Goal: Task Accomplishment & Management: Complete application form

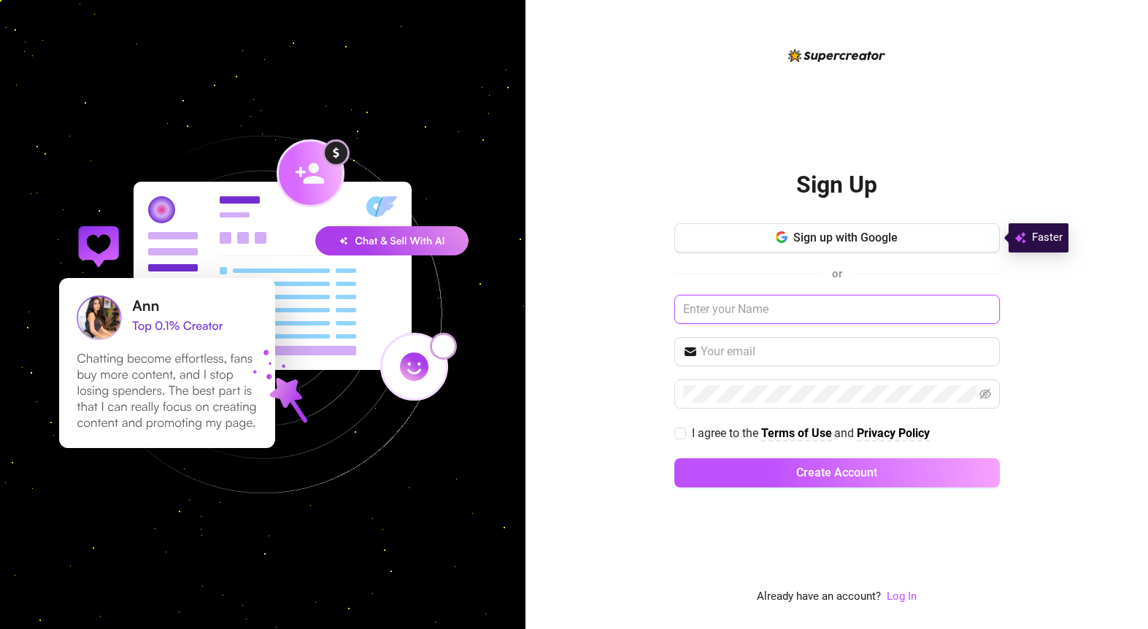
click at [738, 312] on input "text" at bounding box center [837, 309] width 326 height 29
type input "[PERSON_NAME]"
click at [743, 350] on input "text" at bounding box center [846, 352] width 290 height 18
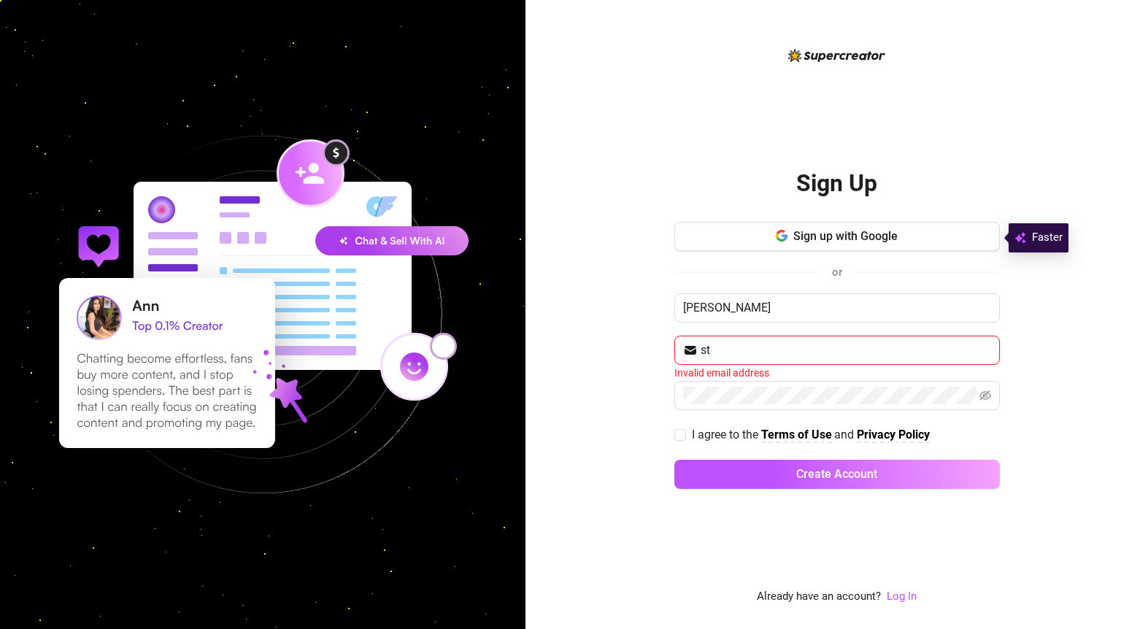
type input "s"
type input "[EMAIL_ADDRESS][DOMAIN_NAME]"
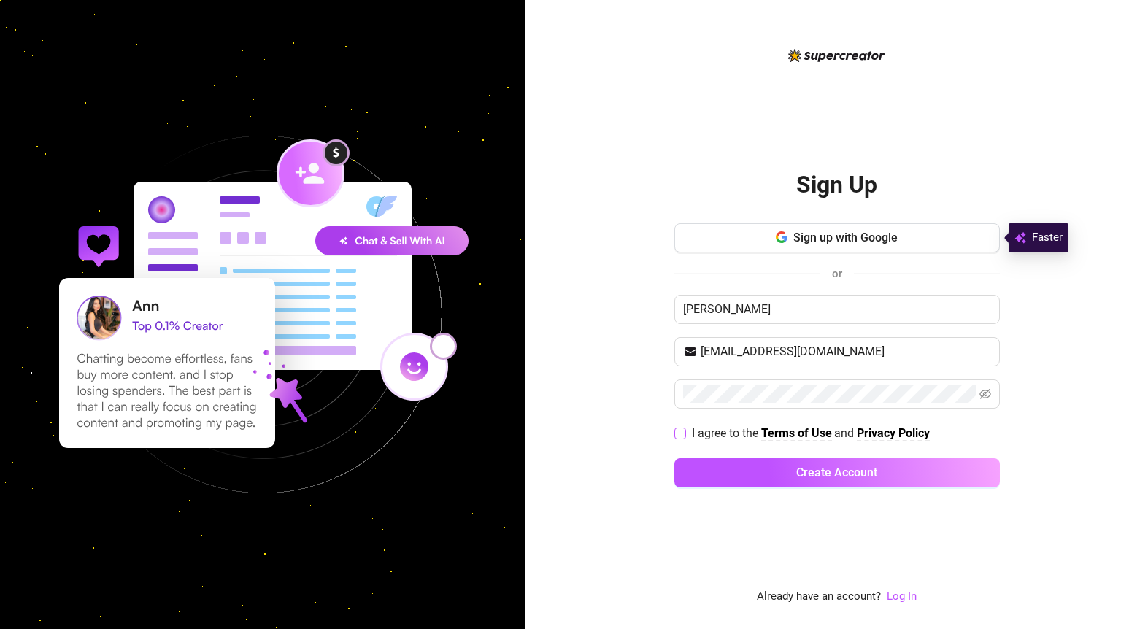
click at [684, 434] on input "I agree to the Terms of Use and Privacy Policy" at bounding box center [679, 433] width 10 height 10
checkbox input "true"
click at [986, 398] on icon "eye-invisible" at bounding box center [985, 394] width 12 height 12
click at [674, 458] on button "Create Account" at bounding box center [837, 472] width 326 height 29
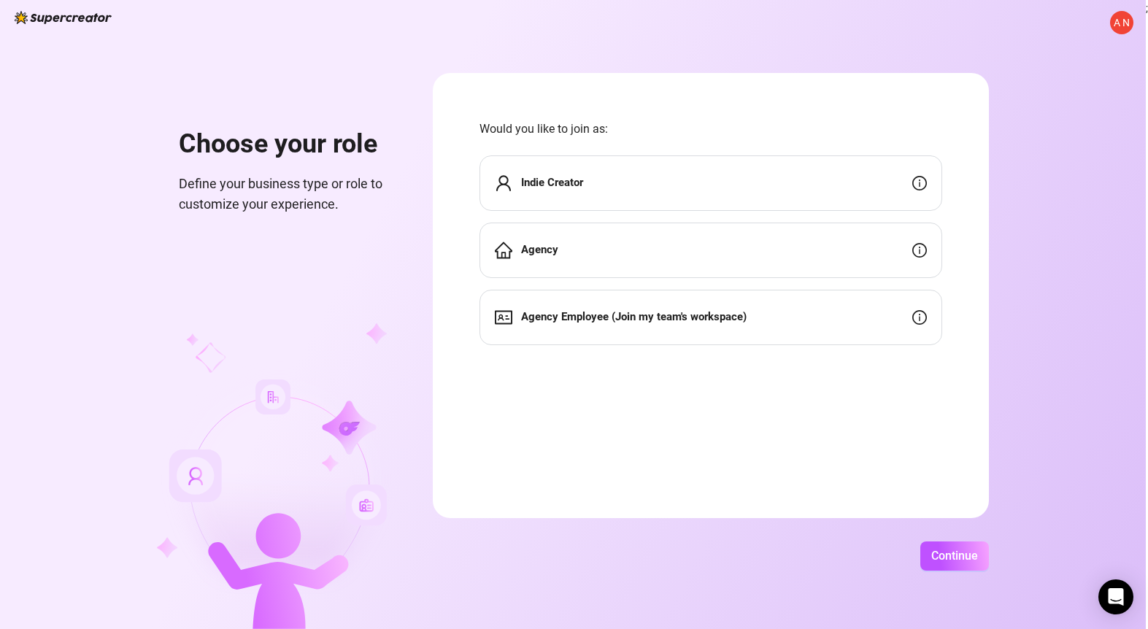
click at [610, 266] on div "Agency" at bounding box center [711, 250] width 463 height 55
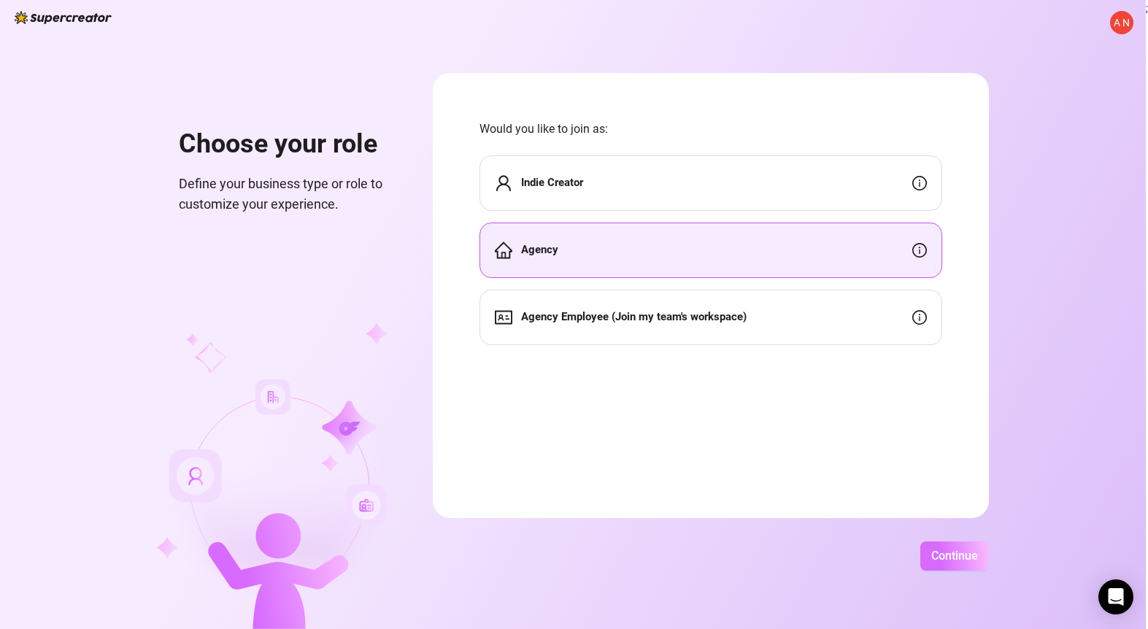
click at [952, 549] on span "Continue" at bounding box center [954, 556] width 47 height 14
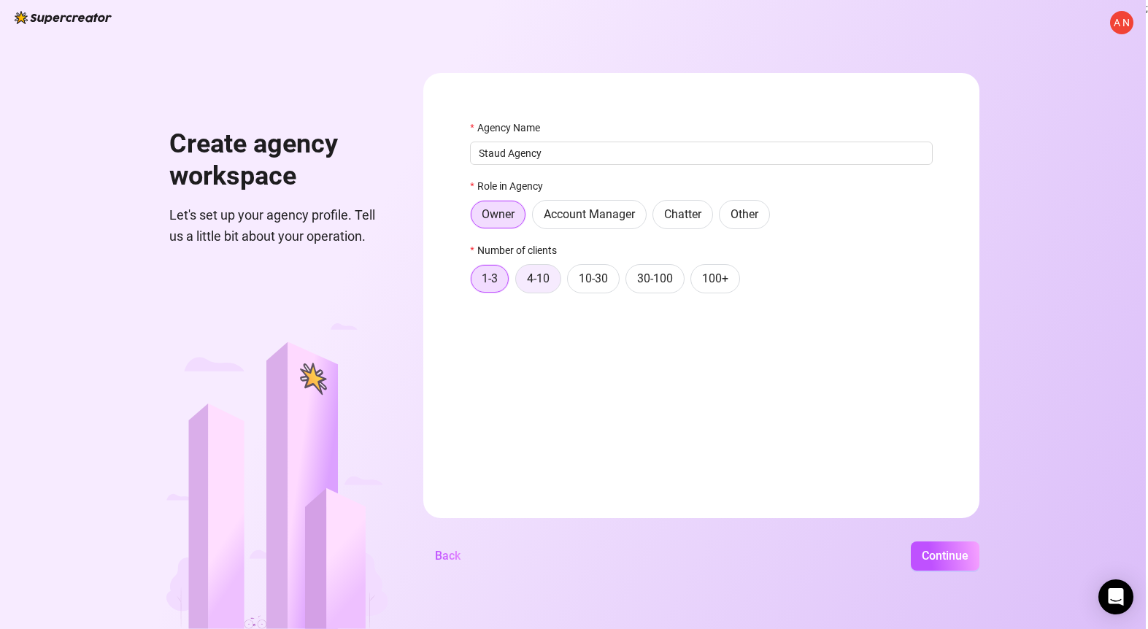
type input "Staud Agency"
click at [533, 278] on span "4-10" at bounding box center [538, 279] width 23 height 14
click at [520, 282] on input "4-10" at bounding box center [520, 282] width 0 height 0
click at [945, 550] on span "Continue" at bounding box center [945, 556] width 47 height 14
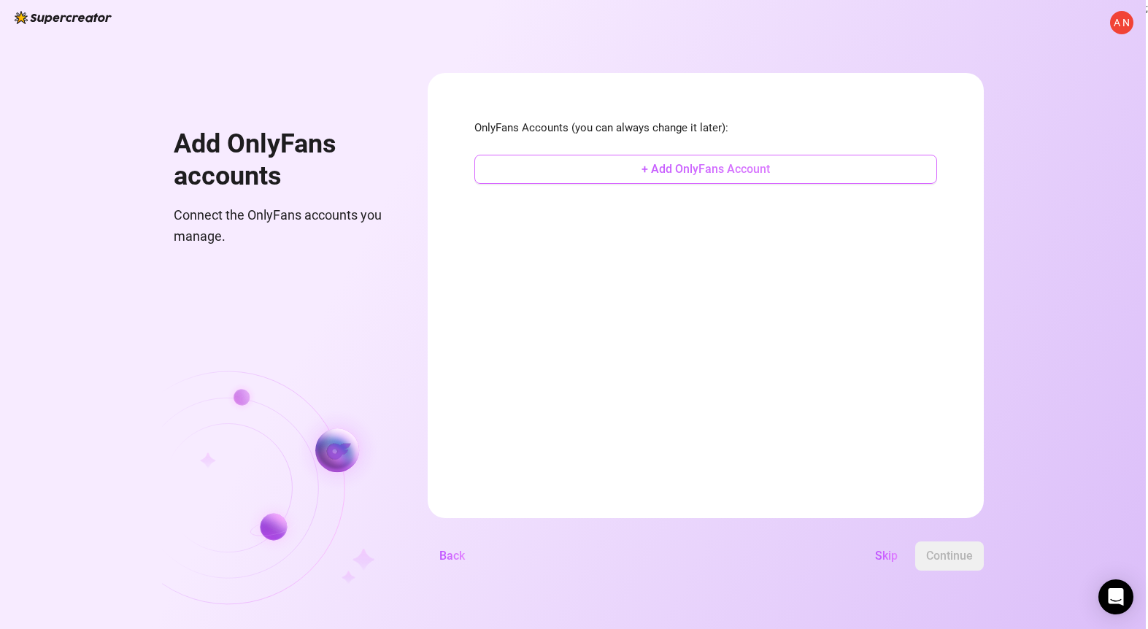
click at [606, 166] on button "+ Add OnlyFans Account" at bounding box center [705, 169] width 463 height 29
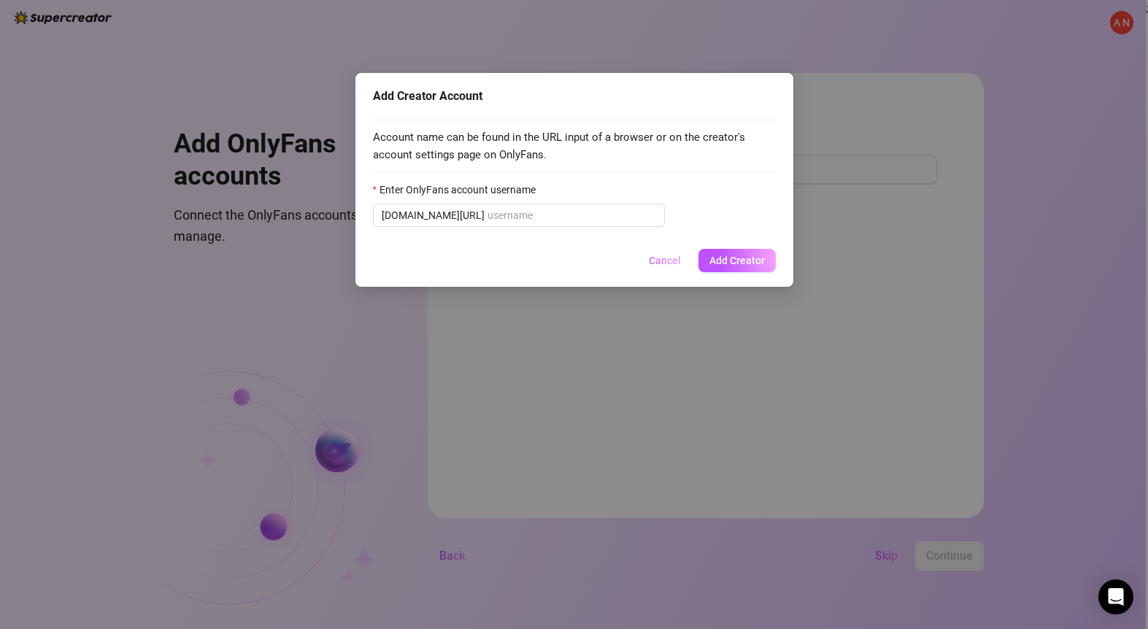
click at [657, 258] on span "Cancel" at bounding box center [665, 261] width 32 height 12
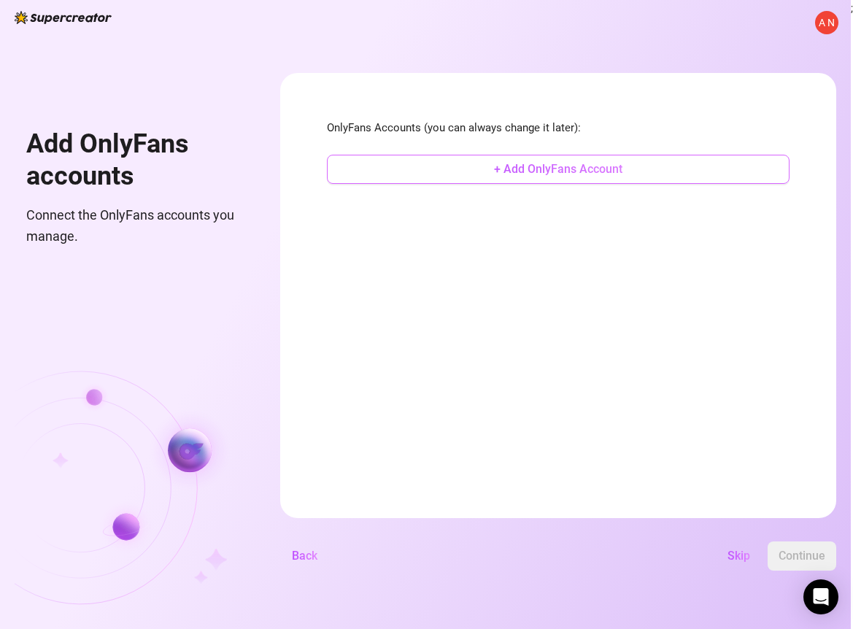
click at [490, 170] on button "+ Add OnlyFans Account" at bounding box center [558, 169] width 463 height 29
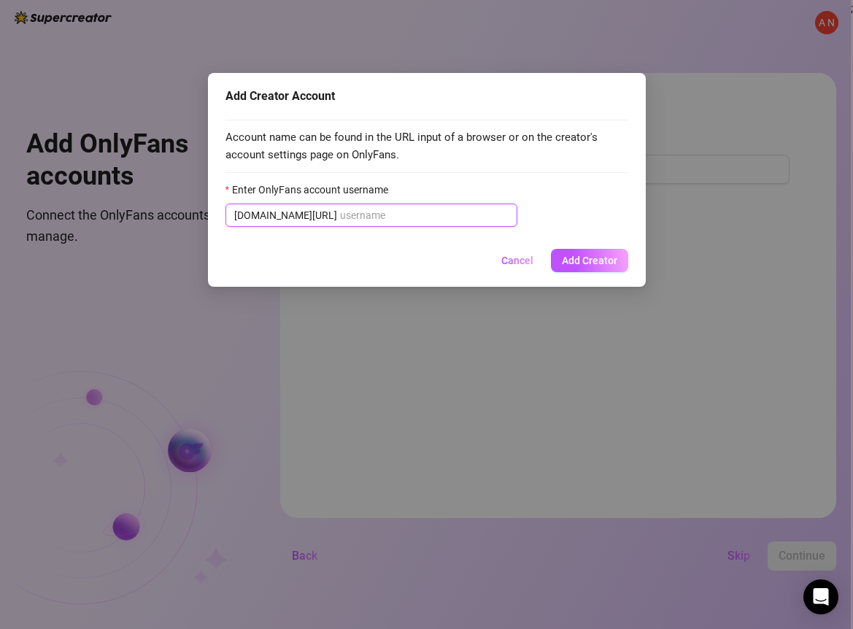
paste input "brookemarkhaa"
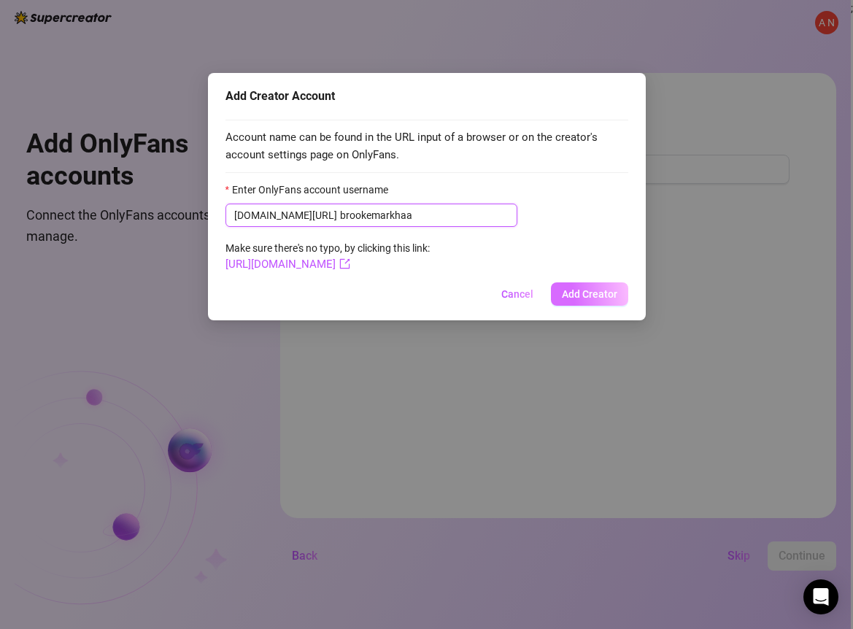
type input "brookemarkhaa"
click at [604, 299] on span "Add Creator" at bounding box center [589, 294] width 55 height 12
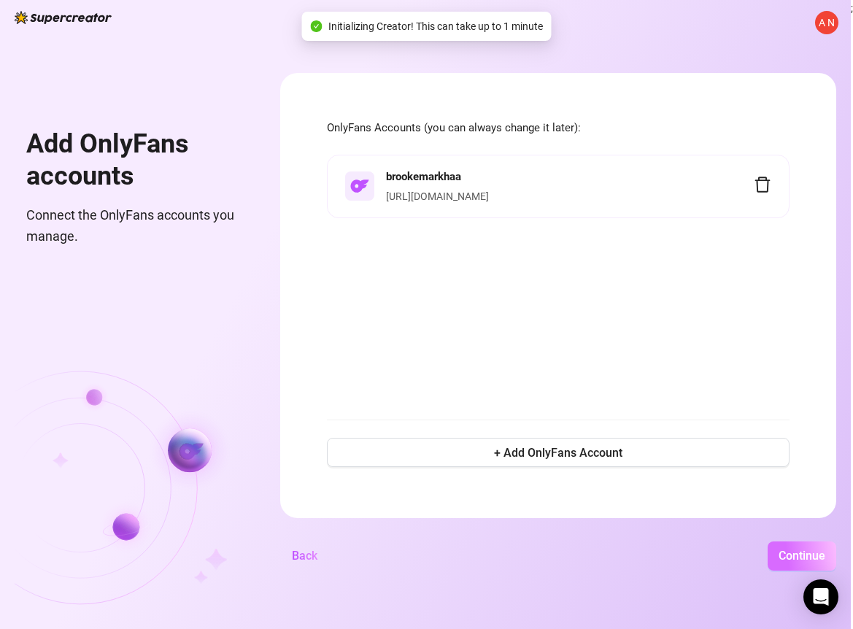
click at [819, 560] on span "Continue" at bounding box center [802, 556] width 47 height 14
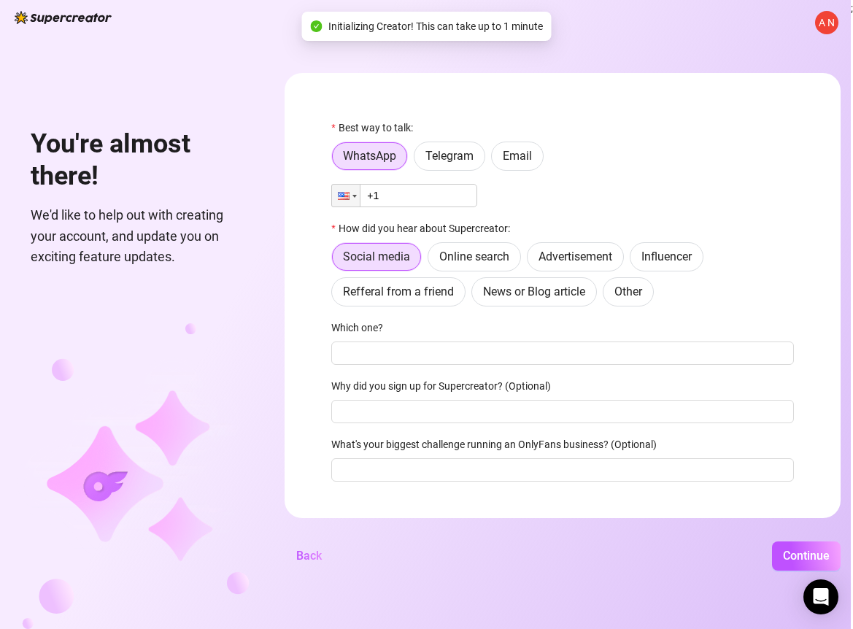
click at [419, 194] on input "+1" at bounding box center [404, 195] width 146 height 23
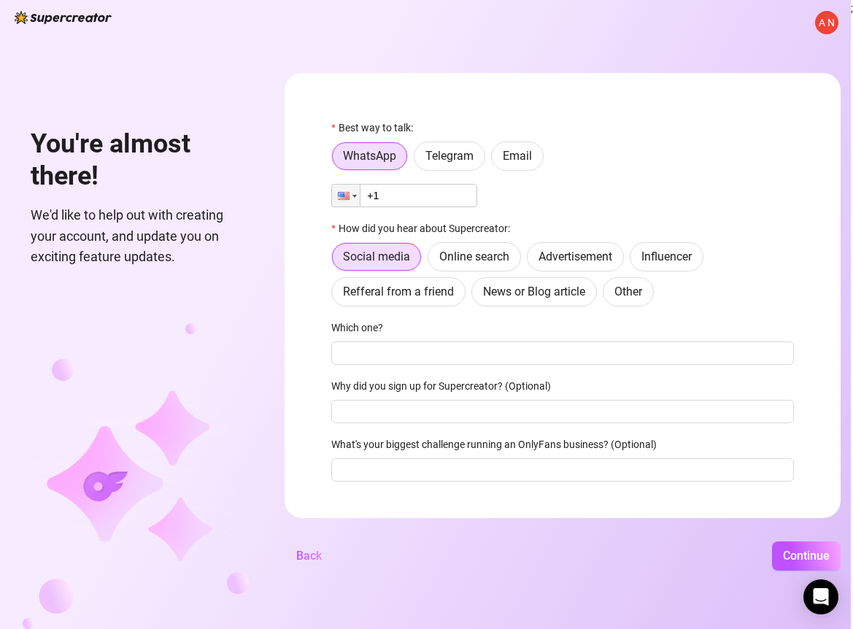
paste input "[PHONE_NUMBER]"
type input "[PHONE_NUMBER]"
click at [461, 311] on div "Best way to talk: WhatsApp Telegram Email Phone [PHONE_NUMBER] How did you hear…" at bounding box center [562, 307] width 463 height 375
click at [475, 263] on span "Online search" at bounding box center [474, 257] width 70 height 14
click at [432, 261] on input "Online search" at bounding box center [432, 261] width 0 height 0
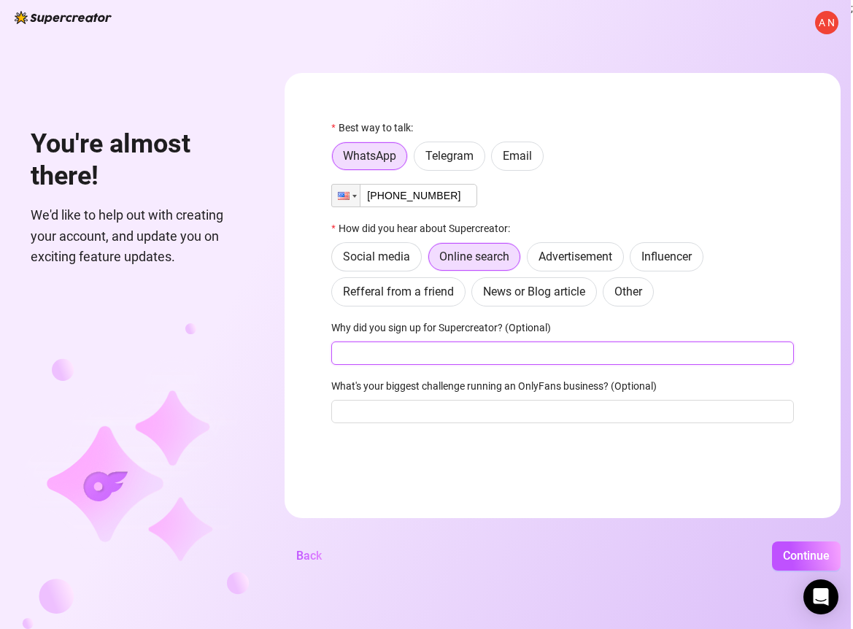
click at [418, 355] on input "Why did you sign up for Supercreator? (Optional)" at bounding box center [562, 353] width 463 height 23
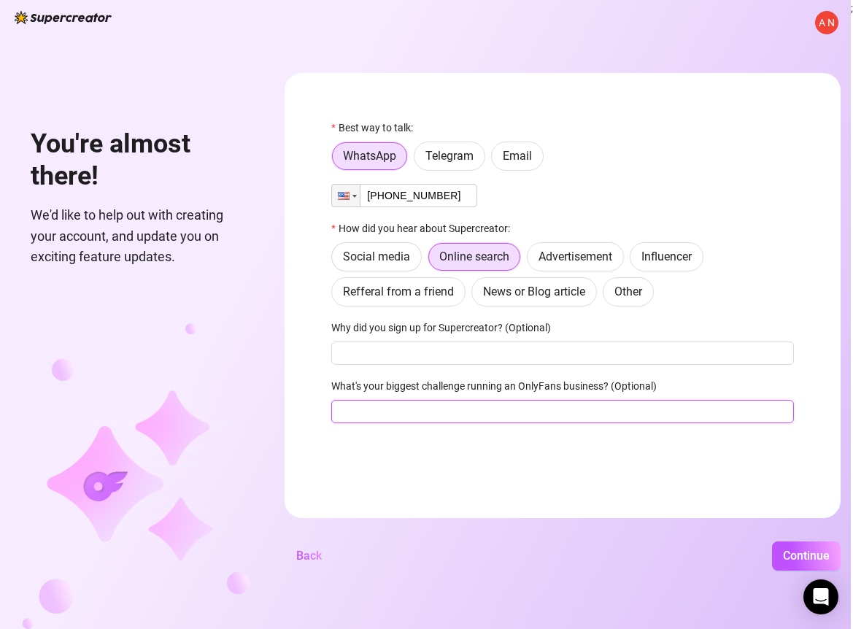
click at [393, 412] on input "What's your biggest challenge running an OnlyFans business? (Optional)" at bounding box center [562, 411] width 463 height 23
type input "c"
type input "chatters"
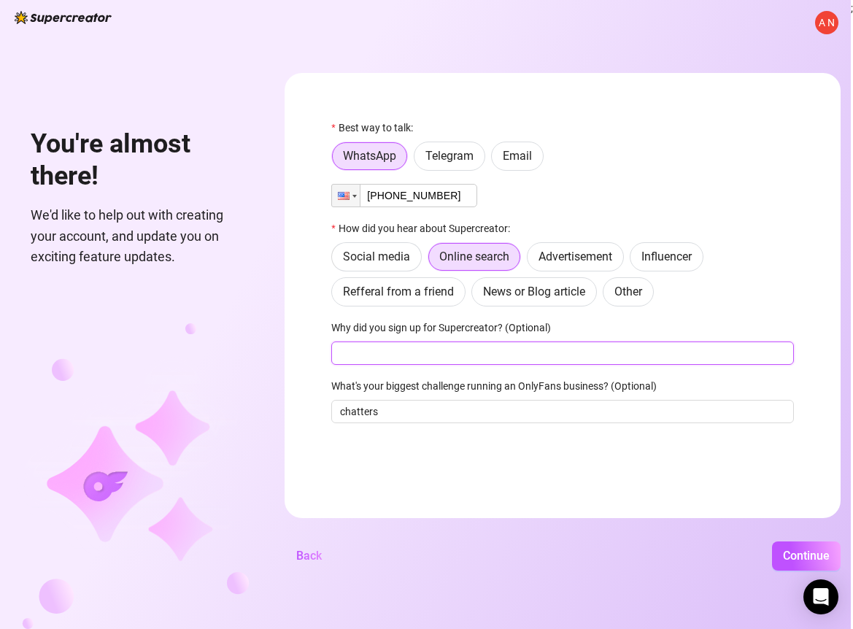
click at [407, 357] on input "Why did you sign up for Supercreator? (Optional)" at bounding box center [562, 353] width 463 height 23
type input "ai chatting"
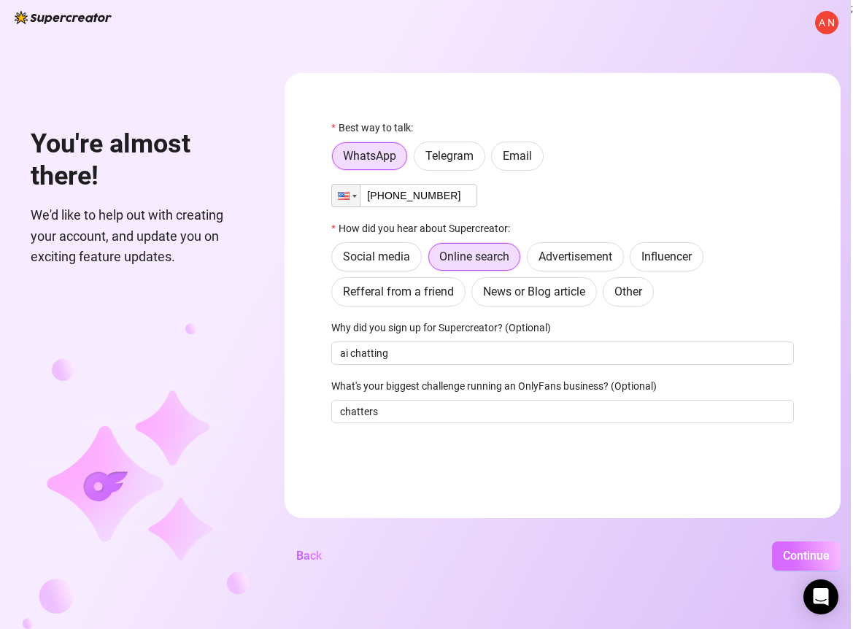
click at [820, 558] on span "Continue" at bounding box center [806, 556] width 47 height 14
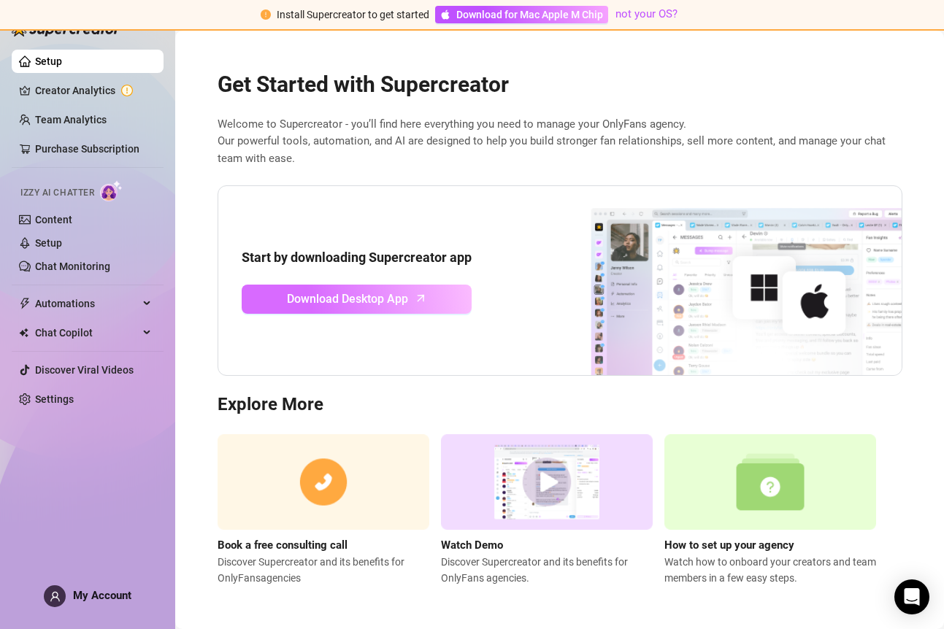
click at [426, 298] on icon "arrow-up" at bounding box center [420, 298] width 17 height 17
